Goal: Information Seeking & Learning: Understand process/instructions

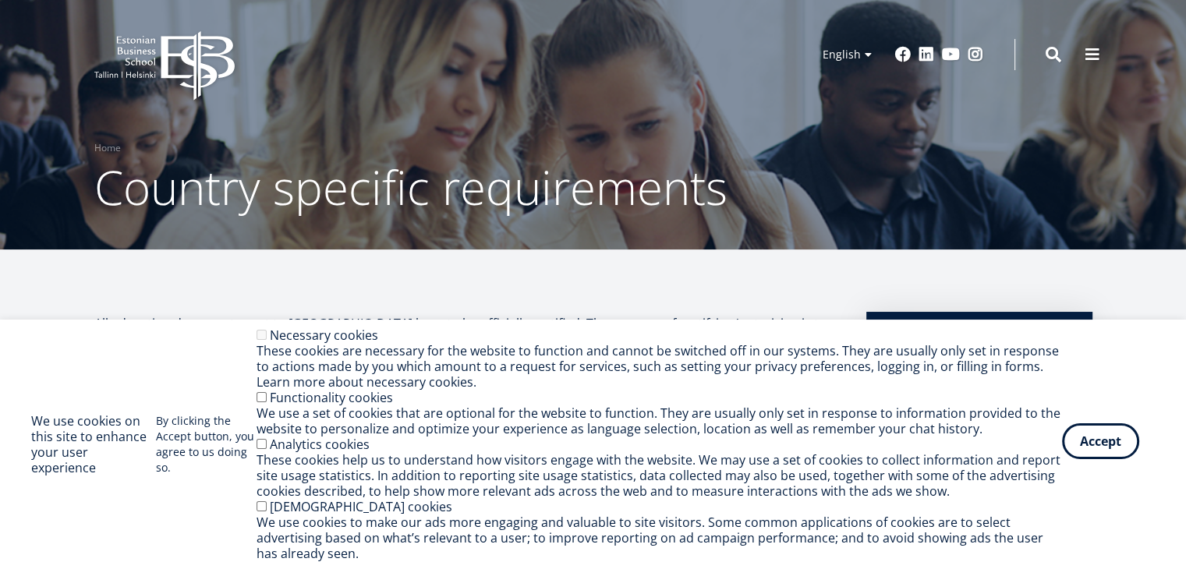
click at [1097, 454] on button "Accept" at bounding box center [1100, 441] width 77 height 36
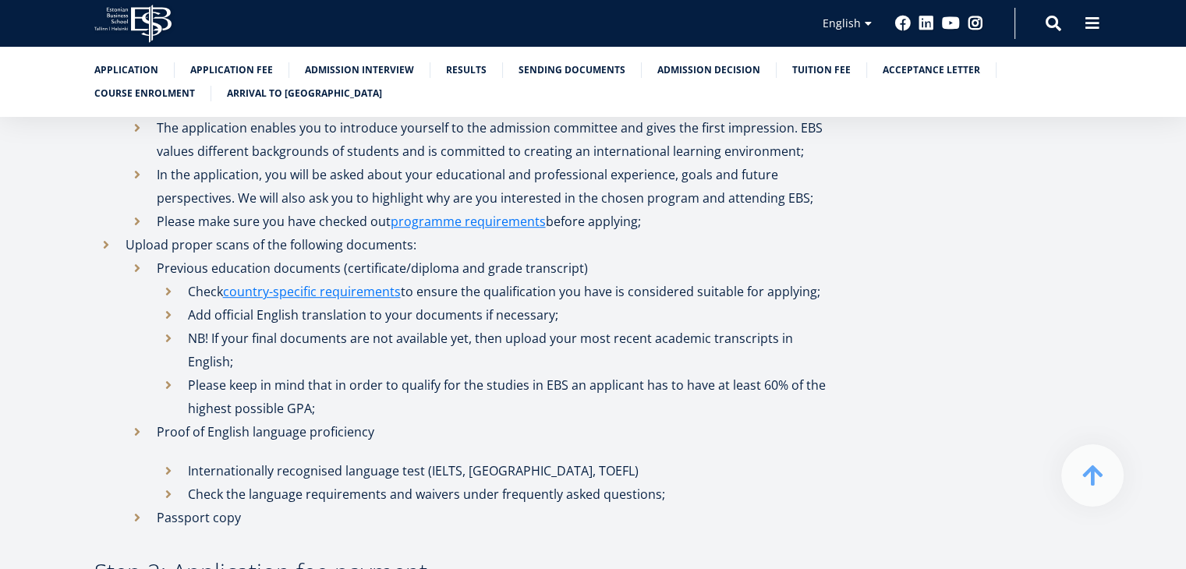
scroll to position [806, 0]
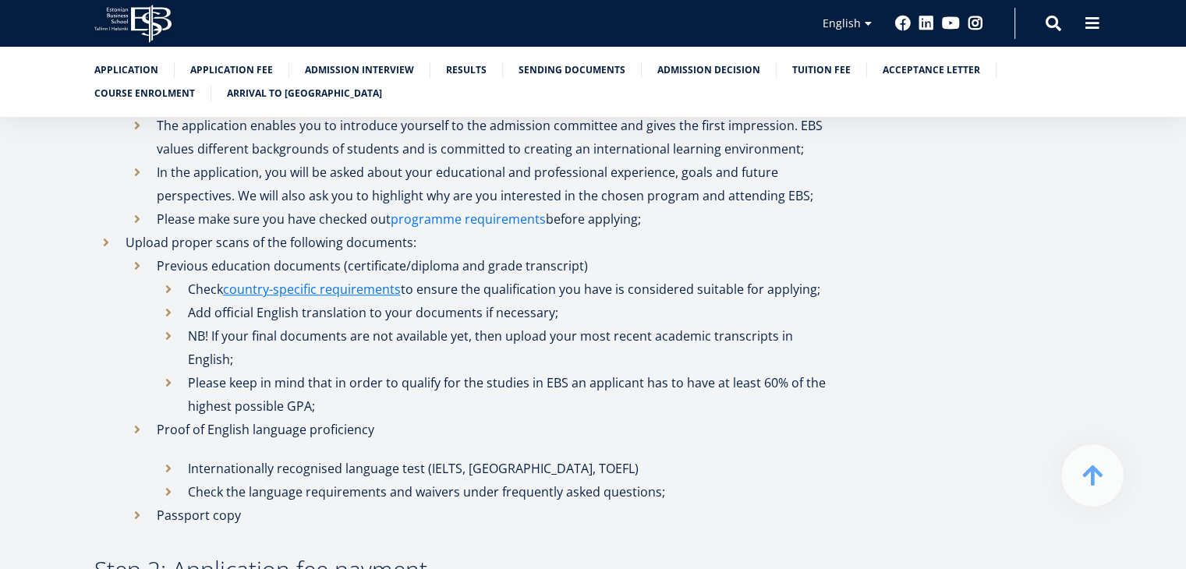
click at [459, 217] on link "programme requirements" at bounding box center [468, 218] width 155 height 23
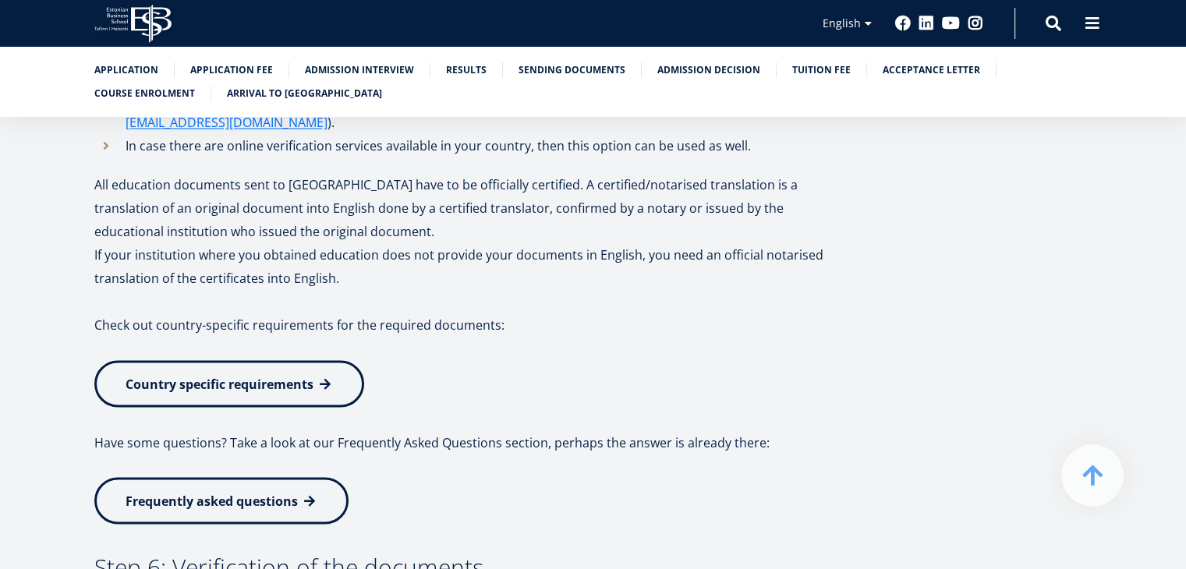
scroll to position [2802, 0]
